Goal: Check status: Check status

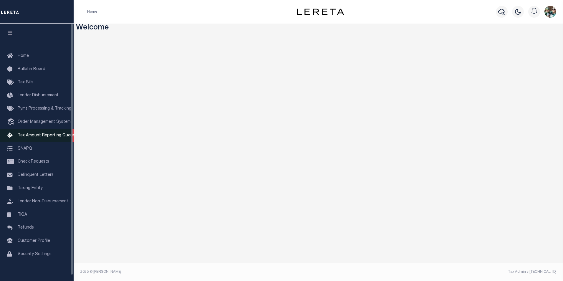
click at [56, 136] on span "Tax Amount Reporting Queue" at bounding box center [46, 135] width 57 height 4
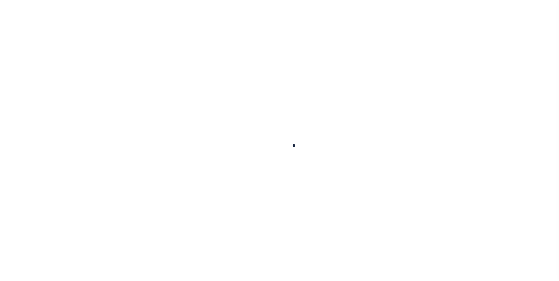
select select
select select "100"
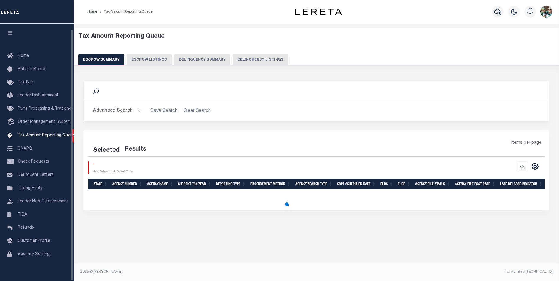
scroll to position [6, 0]
select select "100"
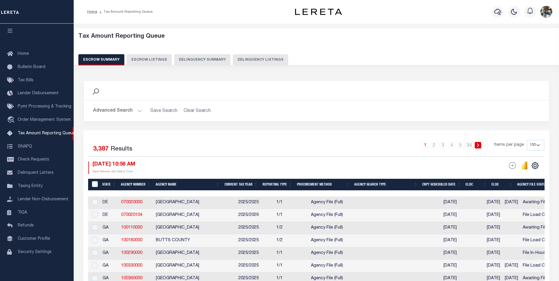
click at [129, 111] on button "Advanced Search" at bounding box center [117, 110] width 49 height 11
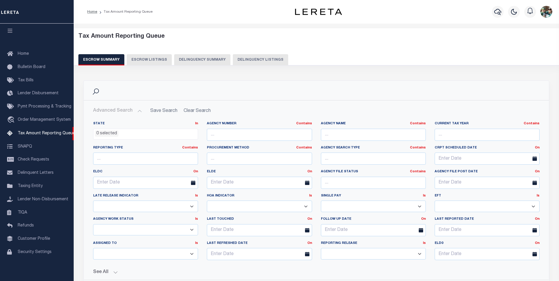
click at [193, 182] on icon at bounding box center [193, 182] width 4 height 4
click at [194, 173] on link "On" at bounding box center [195, 171] width 5 height 3
click at [172, 204] on link "Between" at bounding box center [174, 204] width 47 height 9
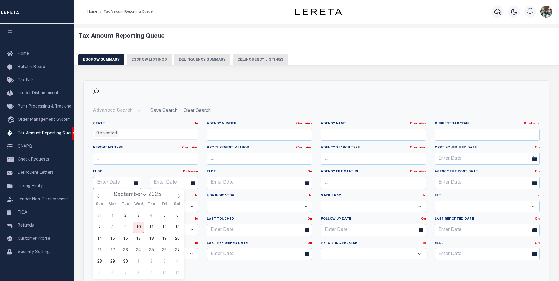
click at [115, 180] on input "text" at bounding box center [117, 183] width 48 height 12
click at [141, 225] on span "10" at bounding box center [137, 226] width 11 height 11
type input "[DATE]"
click at [193, 184] on icon at bounding box center [193, 182] width 4 height 4
click at [181, 183] on input "text" at bounding box center [174, 183] width 48 height 12
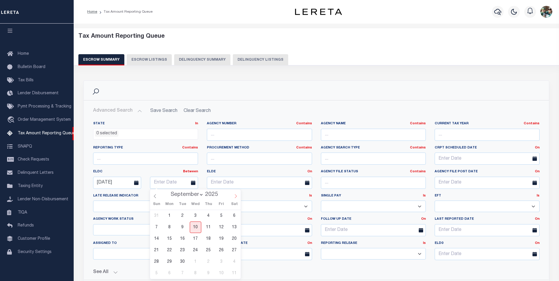
click at [234, 197] on icon at bounding box center [235, 196] width 4 height 4
select select "9"
click at [219, 215] on span "3" at bounding box center [220, 215] width 11 height 11
type input "[DATE]"
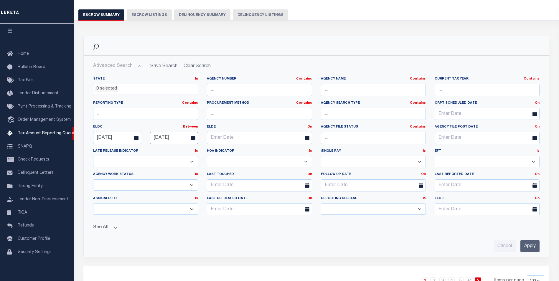
scroll to position [59, 0]
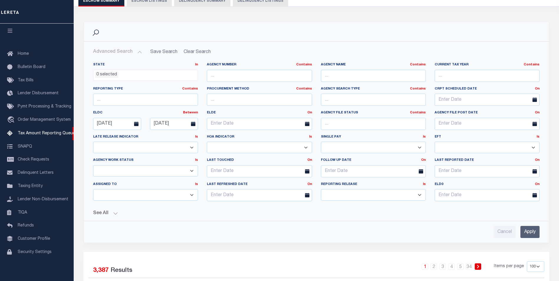
click at [530, 235] on input "Apply" at bounding box center [529, 232] width 19 height 12
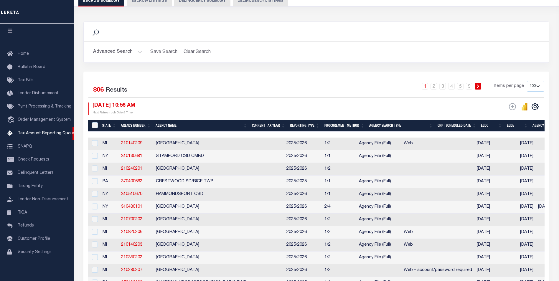
click at [131, 55] on button "Advanced Search" at bounding box center [117, 51] width 49 height 11
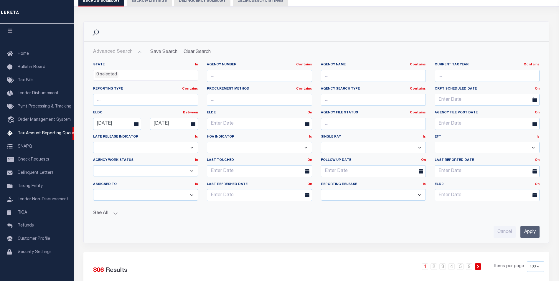
click at [126, 73] on ul "0 selected" at bounding box center [145, 74] width 104 height 8
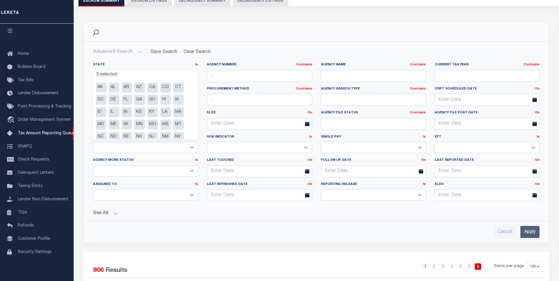
click at [112, 73] on li "0 selected" at bounding box center [107, 75] width 24 height 6
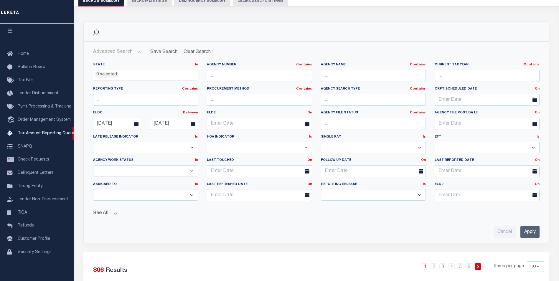
click at [113, 74] on li "0 selected" at bounding box center [107, 75] width 24 height 6
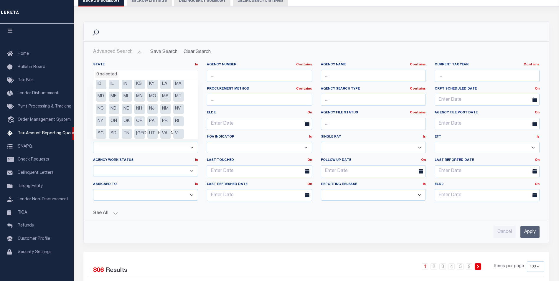
scroll to position [29, 0]
click at [151, 119] on li "PA" at bounding box center [152, 120] width 11 height 10
select select "PA"
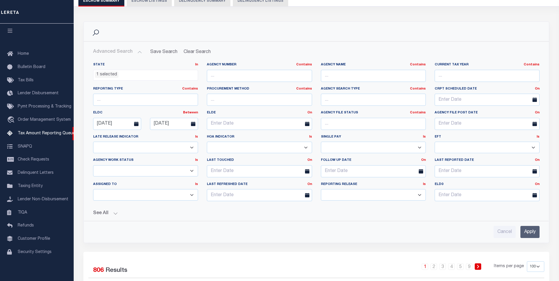
click at [521, 235] on input "Apply" at bounding box center [529, 232] width 19 height 12
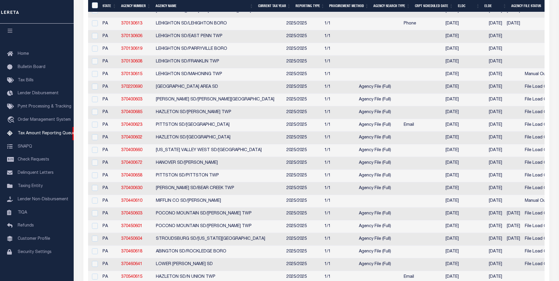
scroll to position [236, 0]
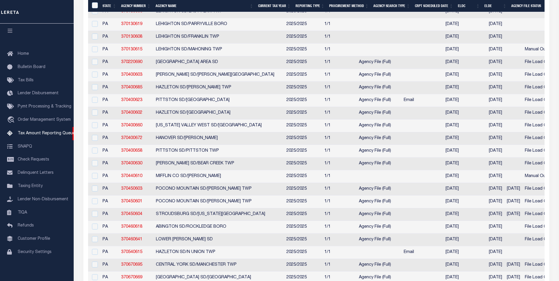
click at [347, 6] on th "Procurement Method" at bounding box center [349, 6] width 44 height 12
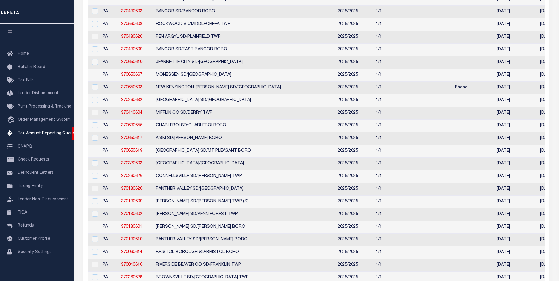
scroll to position [88, 0]
